Goal: Task Accomplishment & Management: Use online tool/utility

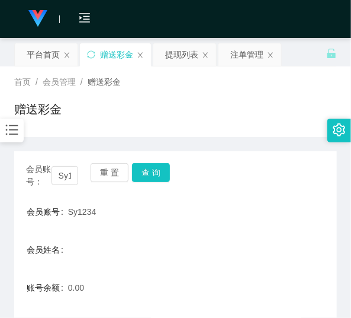
click at [115, 163] on button "重 置" at bounding box center [110, 172] width 38 height 19
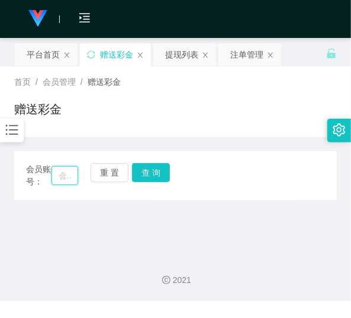
click at [66, 172] on input "text" at bounding box center [65, 175] width 27 height 19
paste input "AshleyChua0319"
type input "AshleyChua0319"
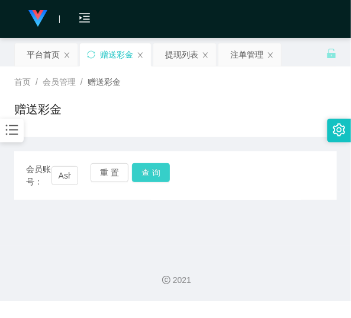
click at [161, 175] on button "查 询" at bounding box center [151, 172] width 38 height 19
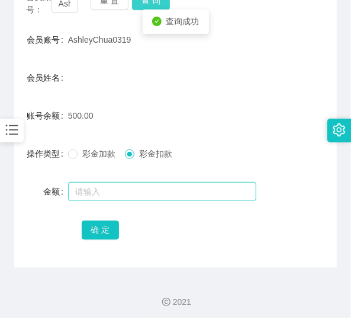
scroll to position [176, 0]
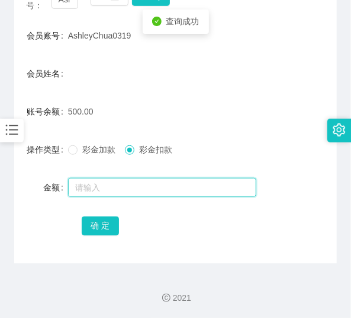
click at [146, 190] on input "text" at bounding box center [162, 187] width 188 height 19
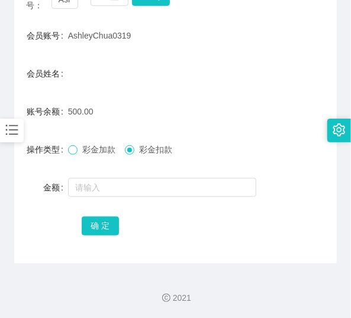
click at [77, 152] on span at bounding box center [72, 149] width 9 height 9
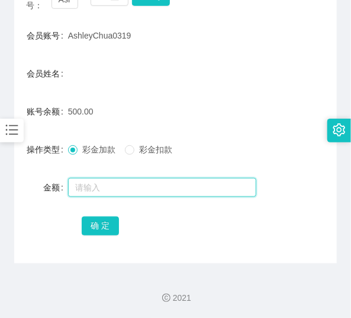
click at [97, 185] on input "text" at bounding box center [162, 187] width 188 height 19
type input "200"
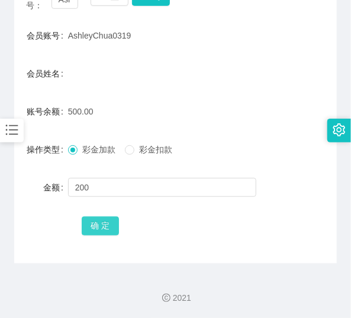
click at [89, 220] on button "确 定" at bounding box center [101, 225] width 38 height 19
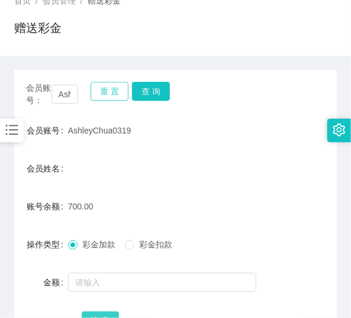
scroll to position [81, 0]
click at [107, 98] on button "重 置" at bounding box center [110, 91] width 38 height 19
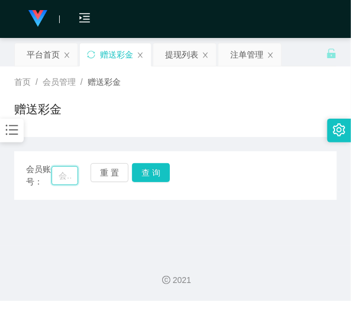
click at [69, 181] on input "text" at bounding box center [65, 175] width 27 height 19
paste input "AshleyChua0319"
type input "AshleyChua0319"
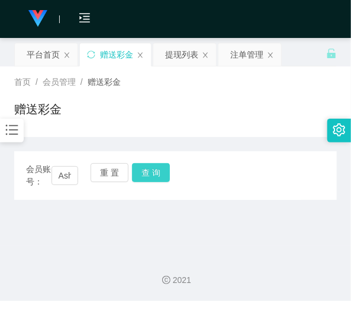
click at [158, 178] on button "查 询" at bounding box center [151, 172] width 38 height 19
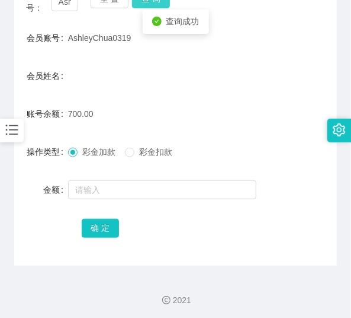
scroll to position [176, 0]
